Goal: Check status

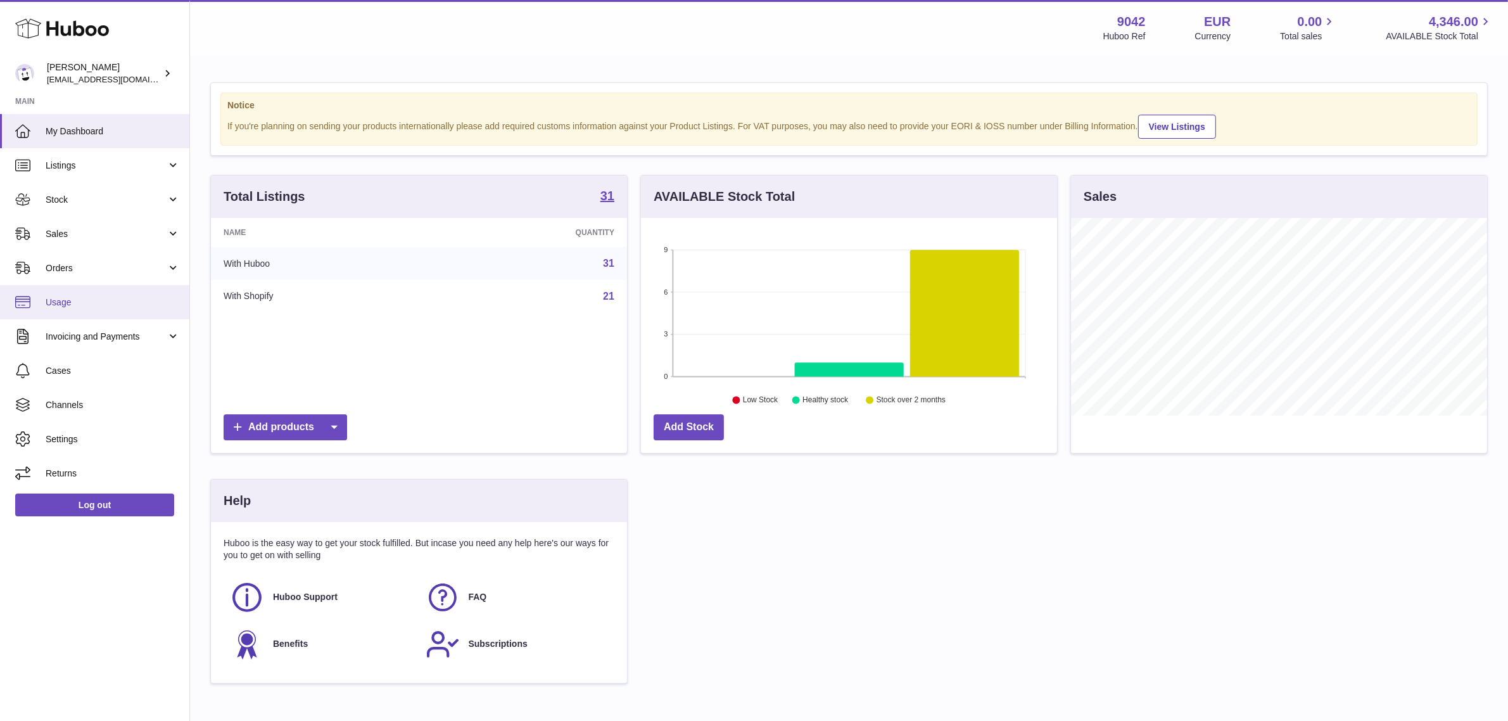
scroll to position [197, 416]
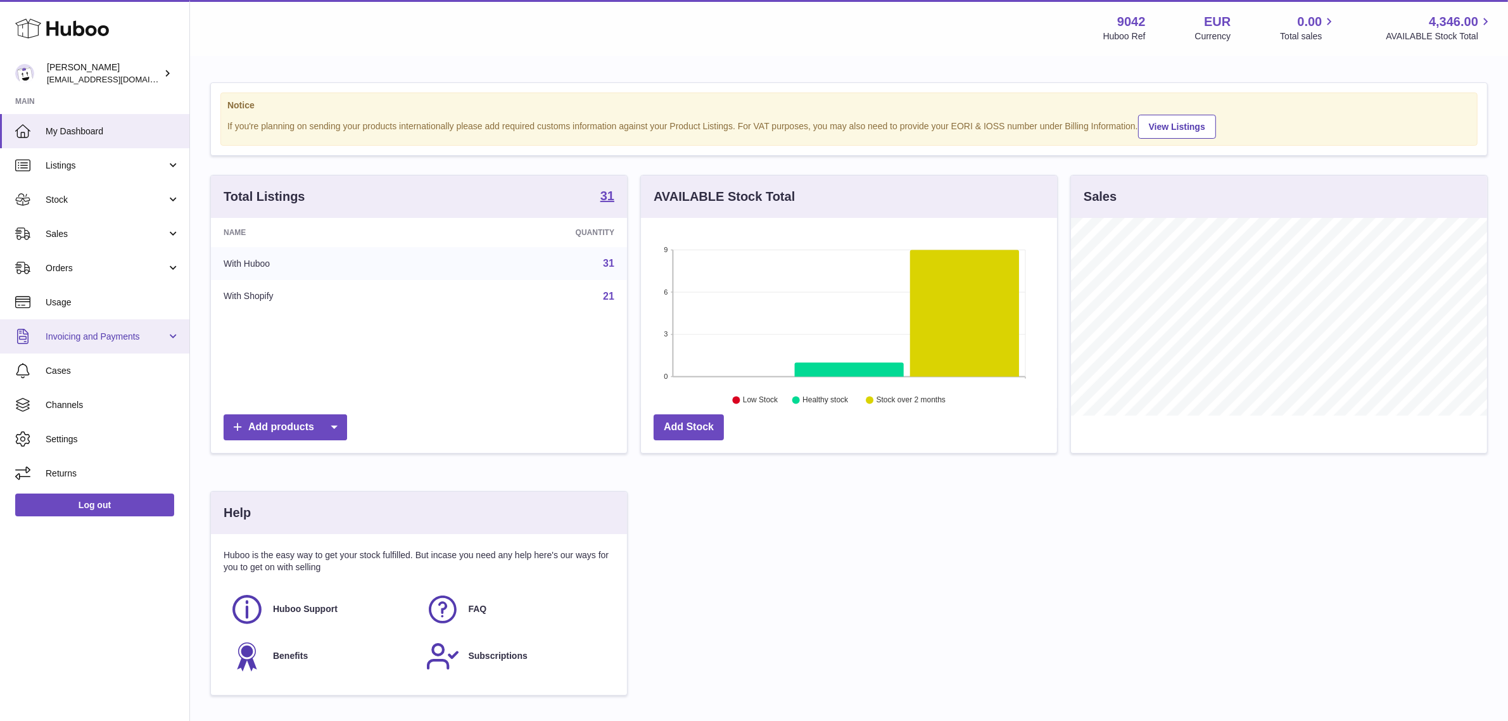
click at [112, 336] on span "Invoicing and Payments" at bounding box center [106, 337] width 121 height 12
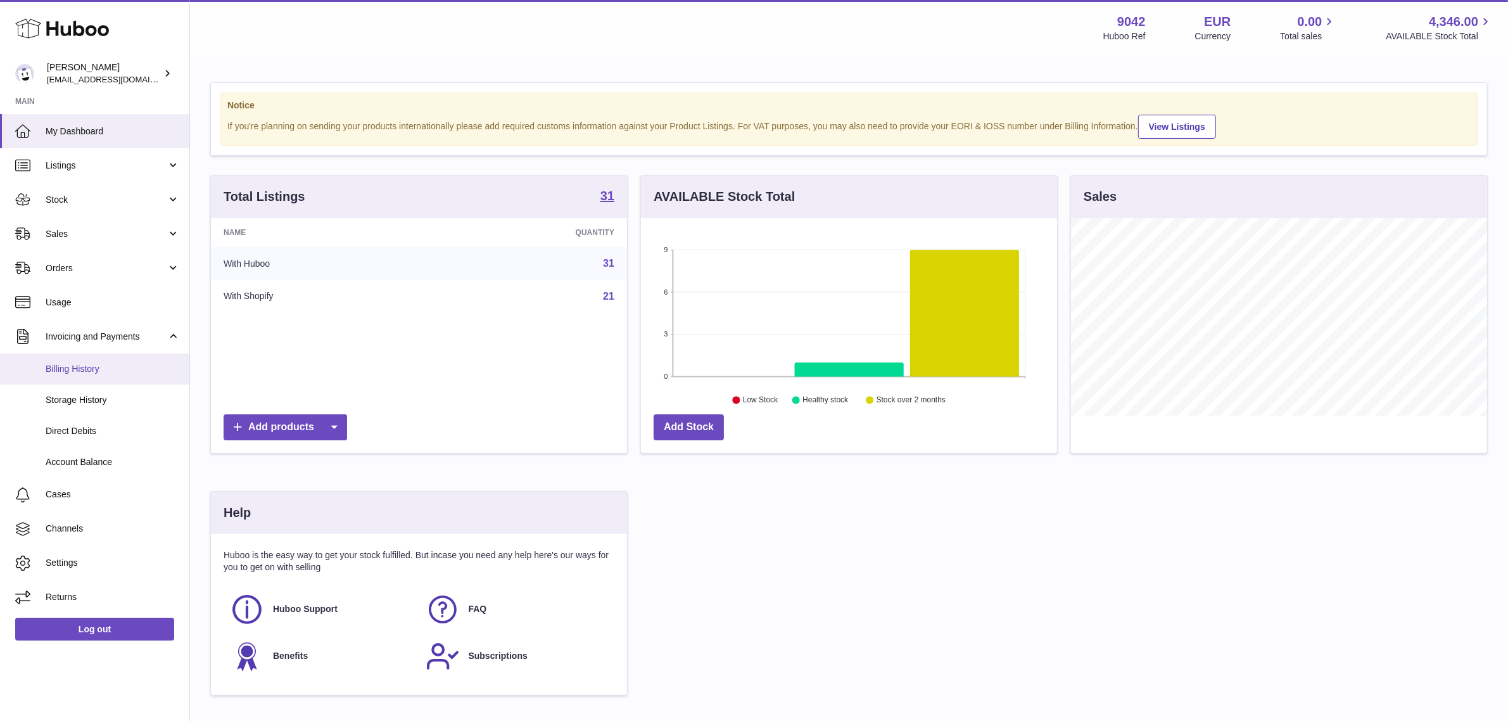
click at [103, 374] on span "Billing History" at bounding box center [113, 369] width 134 height 12
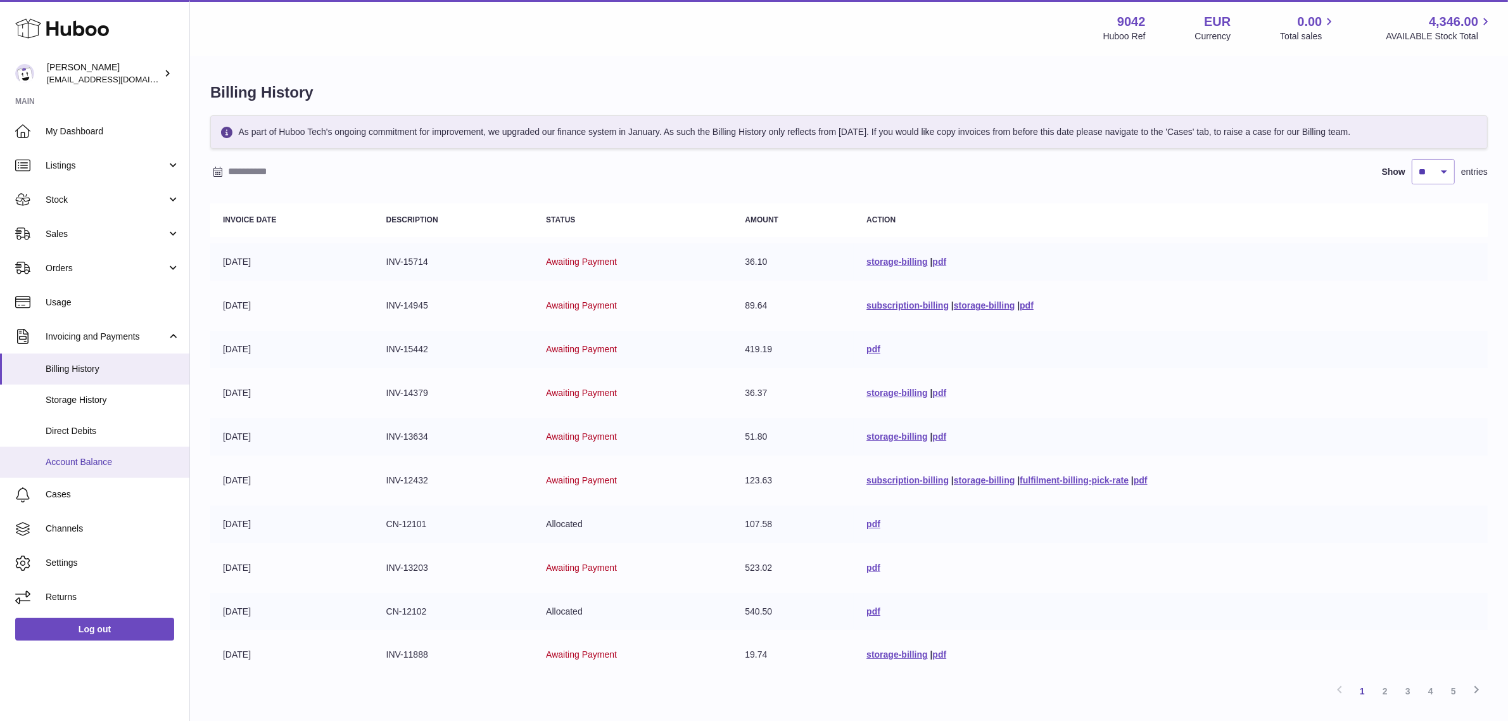
click at [105, 456] on span "Account Balance" at bounding box center [113, 462] width 134 height 12
